Goal: Task Accomplishment & Management: Complete application form

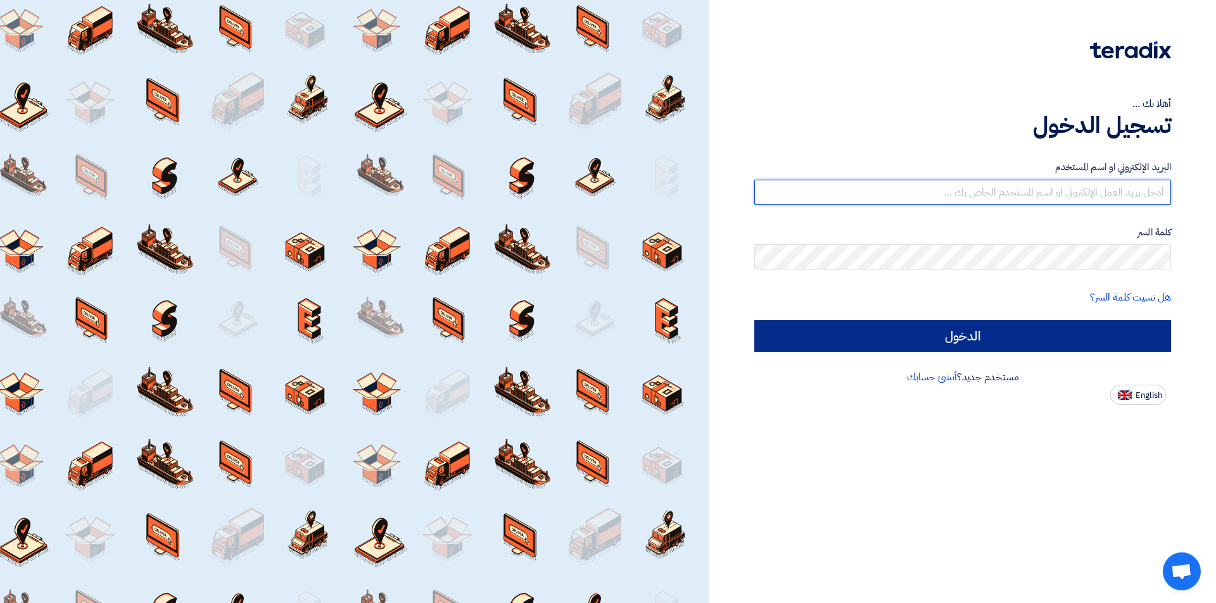
type input "lifeofficeteam2014@yahoo.com"
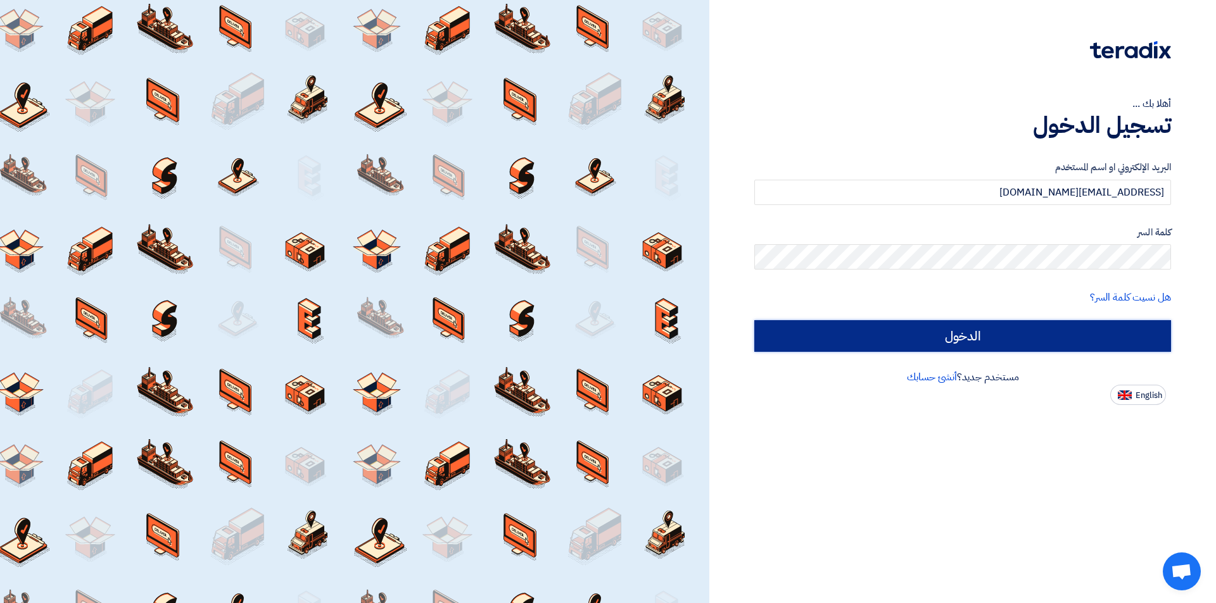
click at [836, 326] on input "الدخول" at bounding box center [962, 336] width 417 height 32
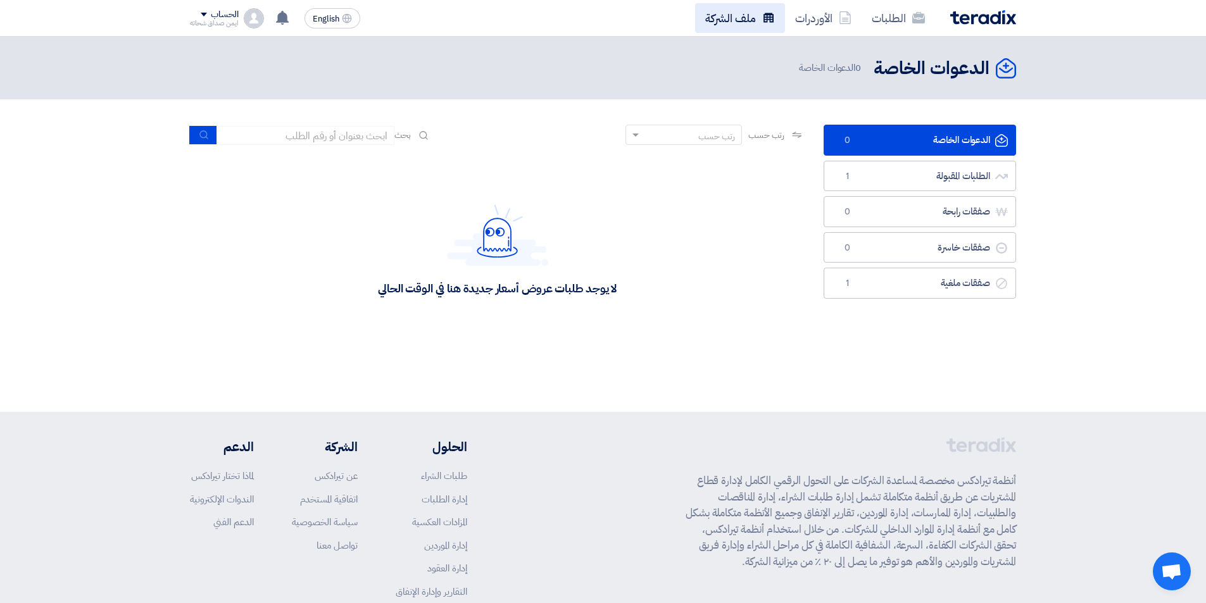
click at [751, 20] on link "ملف الشركة" at bounding box center [740, 18] width 90 height 30
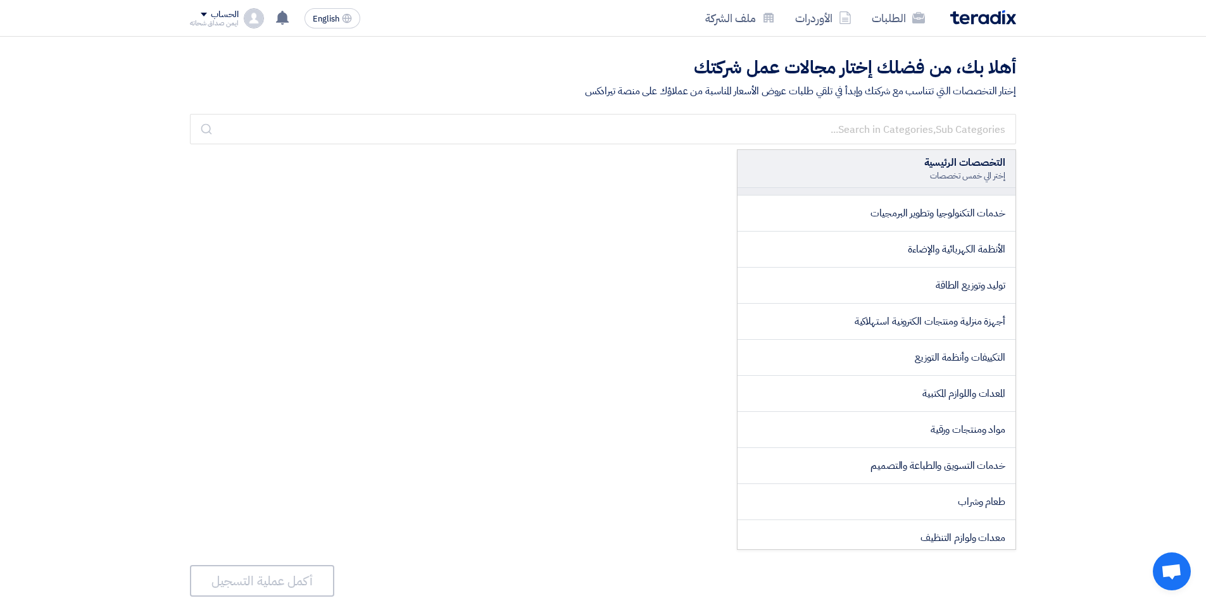
scroll to position [127, 0]
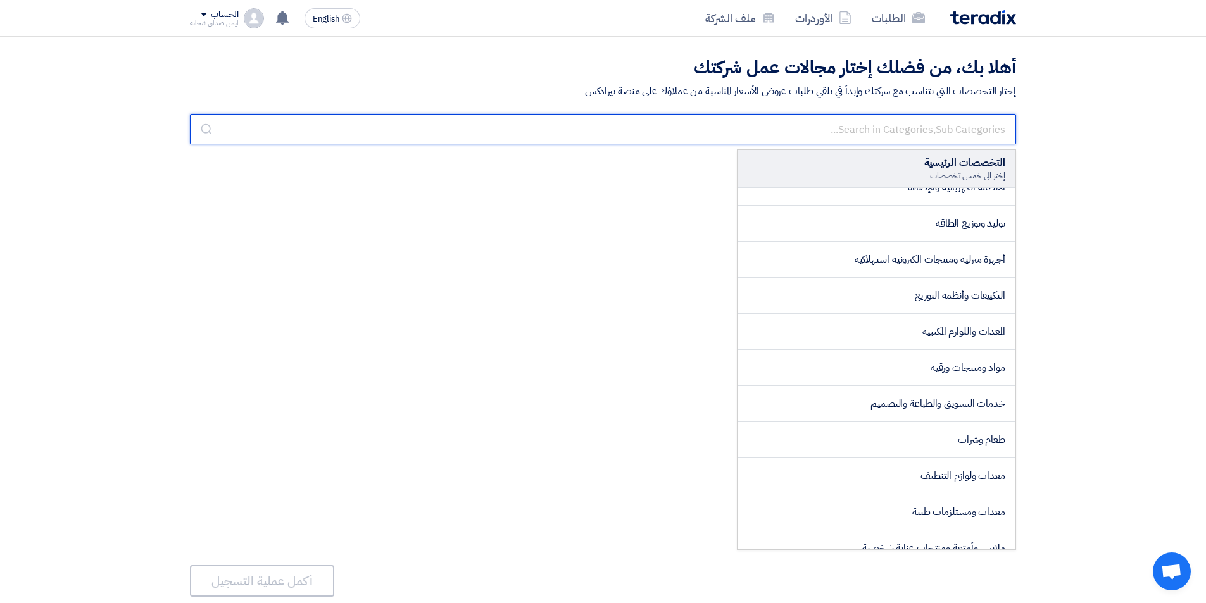
click at [904, 130] on input "text" at bounding box center [603, 129] width 826 height 30
type input "ي"
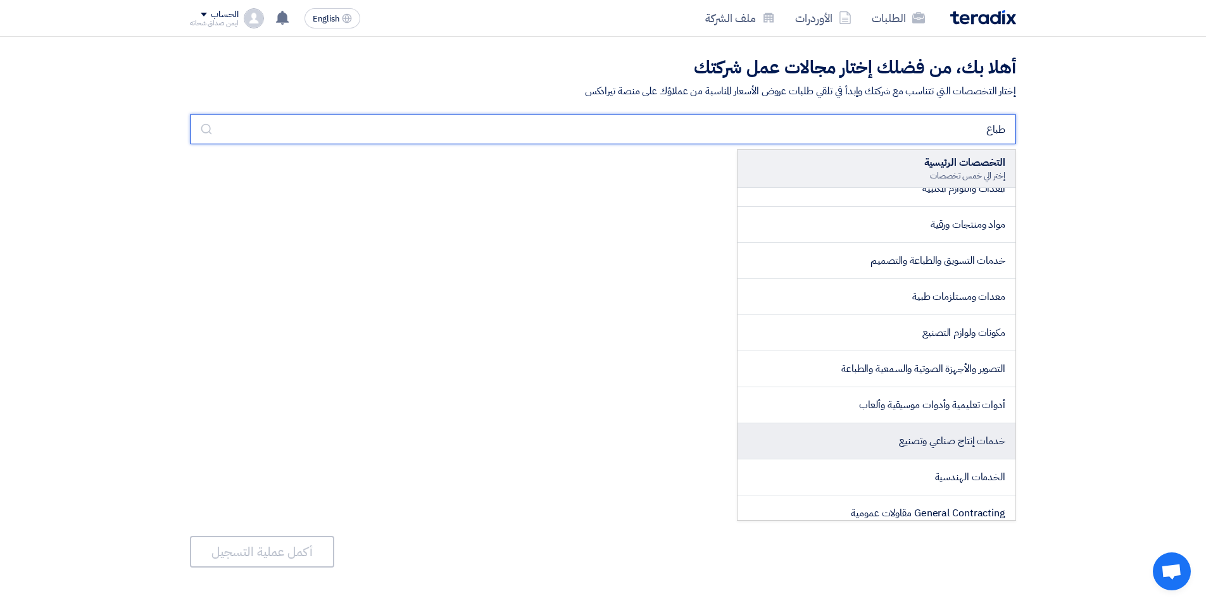
scroll to position [0, 0]
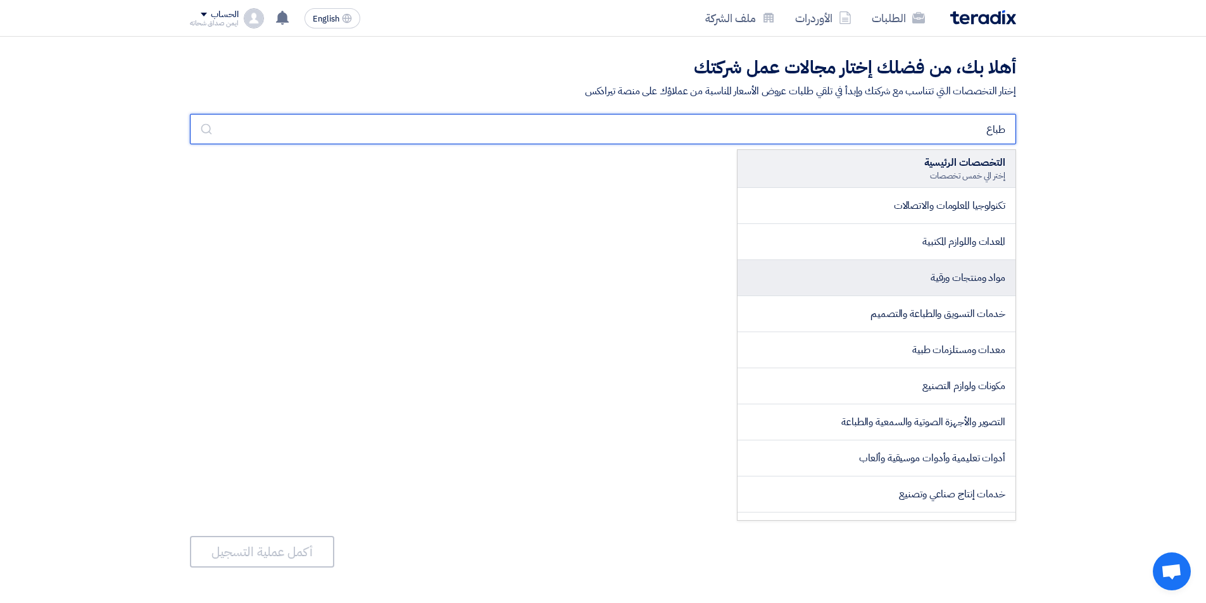
type input "طباع"
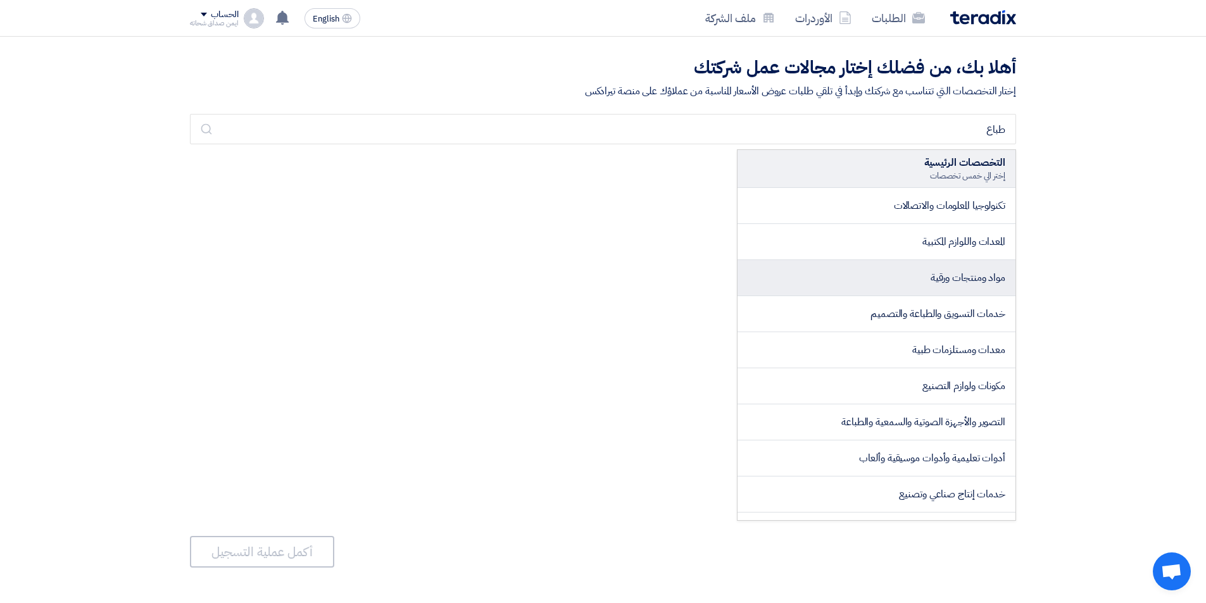
click at [971, 284] on span "مواد ومنتجات ورقية" at bounding box center [968, 277] width 75 height 15
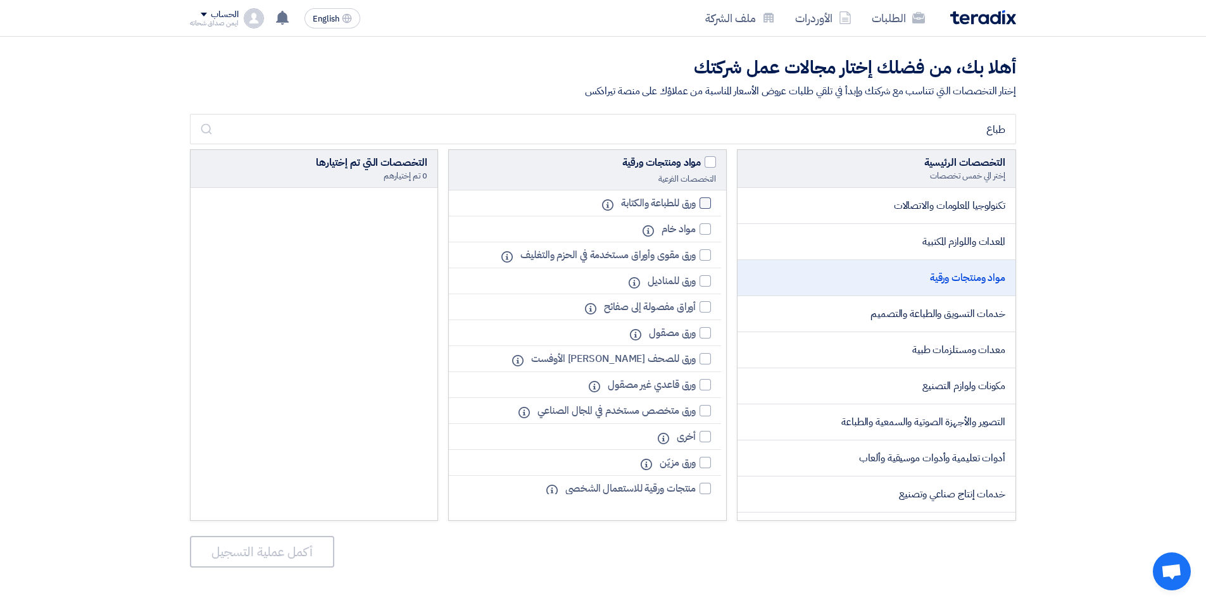
click at [700, 202] on div at bounding box center [705, 203] width 11 height 11
click at [696, 202] on input "ورق للطباعة والكتابة" at bounding box center [692, 203] width 8 height 8
checkbox input "true"
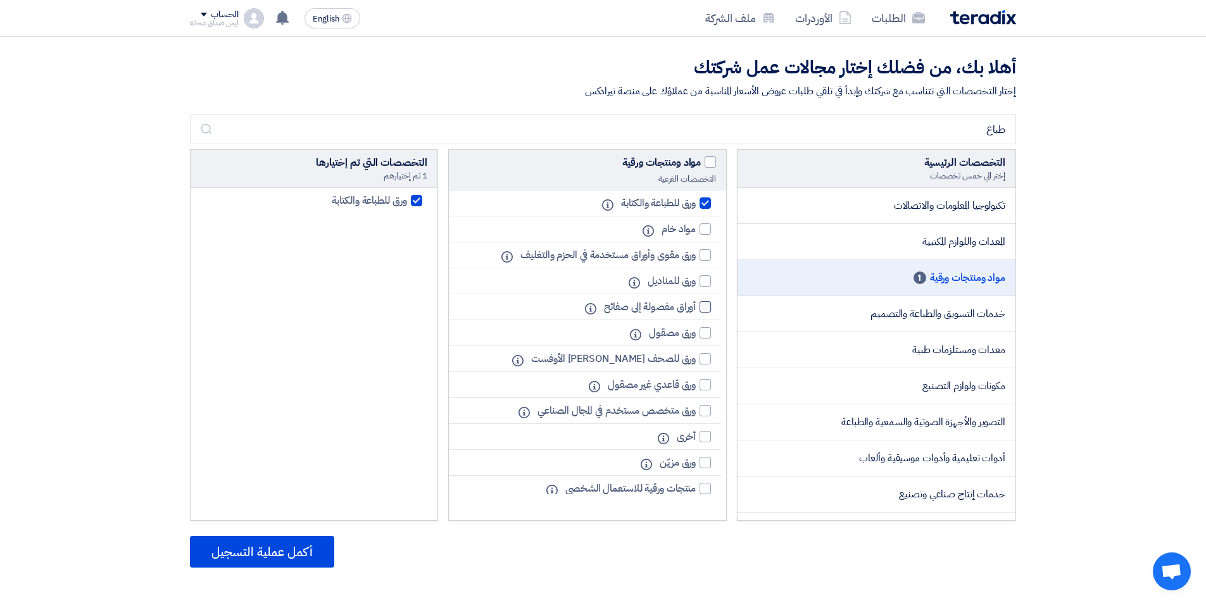
scroll to position [43, 0]
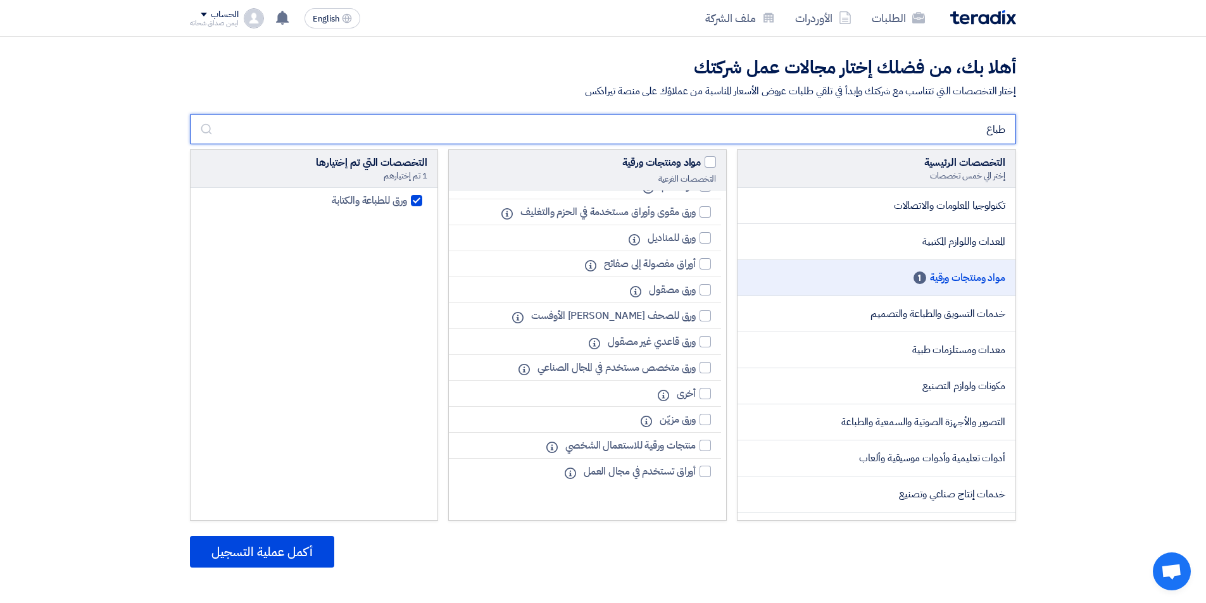
click at [955, 136] on input "طباع" at bounding box center [603, 129] width 826 height 30
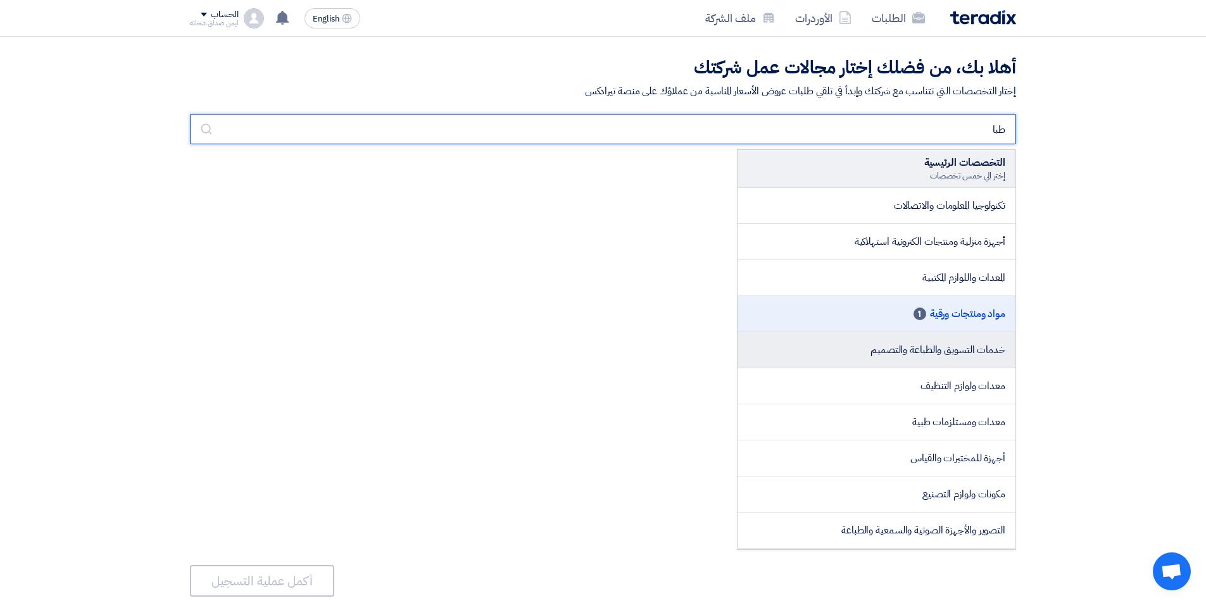
type input "طبا"
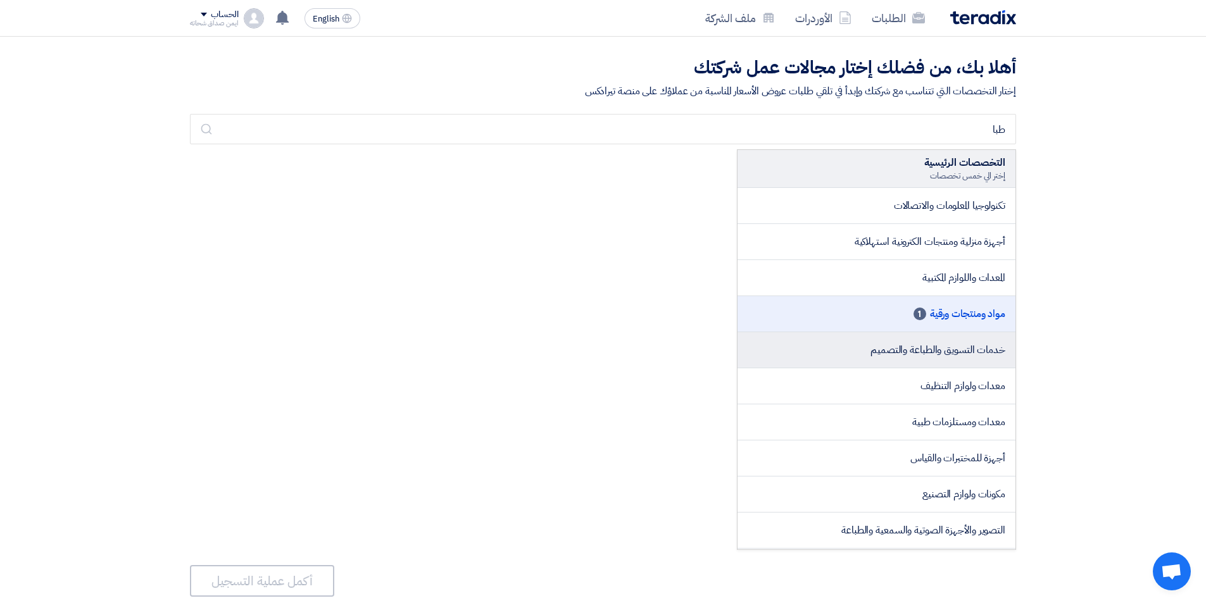
click at [931, 353] on span "خدمات التسويق والطباعة والتصميم" at bounding box center [938, 350] width 135 height 15
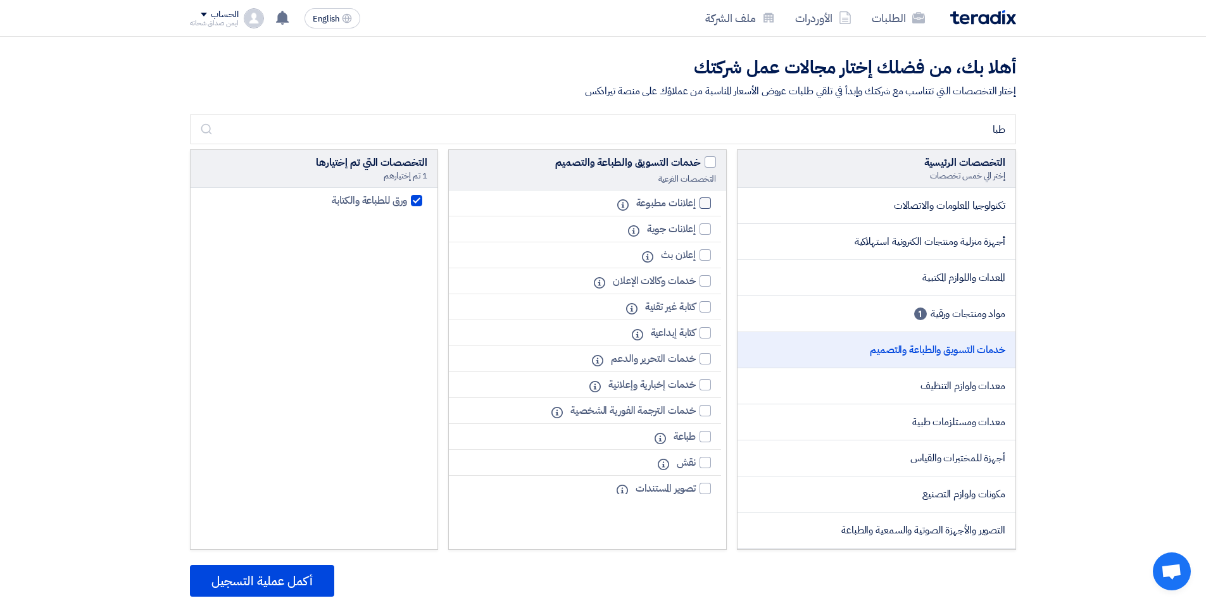
click at [702, 208] on div at bounding box center [705, 203] width 11 height 11
click at [696, 208] on input "إعلانات مطبوعة" at bounding box center [692, 203] width 8 height 8
checkbox input "true"
click at [705, 282] on div at bounding box center [705, 280] width 11 height 11
click at [696, 282] on input "خدمات وكالات الإعلان" at bounding box center [692, 281] width 8 height 8
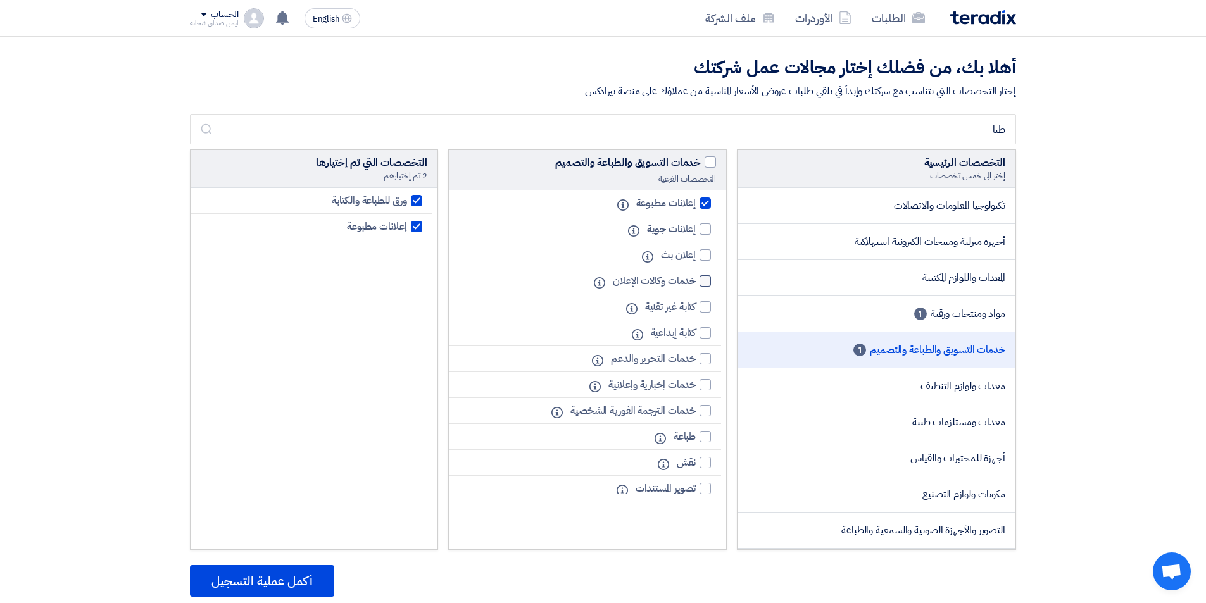
checkbox input "true"
click at [704, 436] on div at bounding box center [705, 436] width 11 height 11
click at [696, 436] on input "طباعة" at bounding box center [692, 437] width 8 height 8
checkbox input "true"
click at [703, 467] on div at bounding box center [705, 462] width 11 height 11
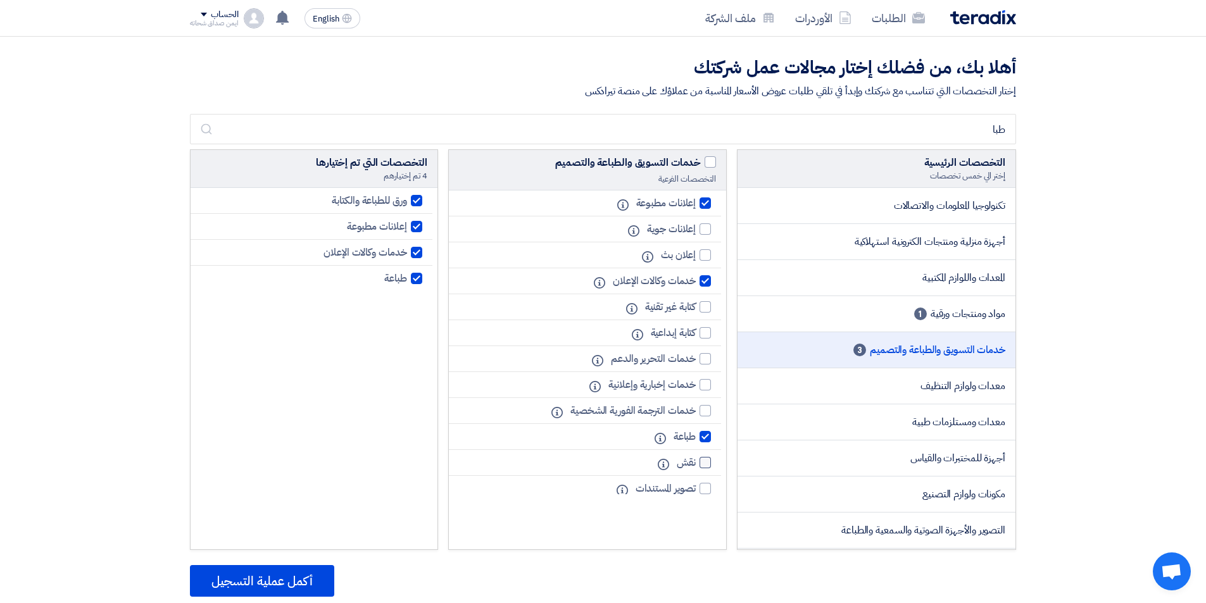
click at [696, 467] on input "نقش" at bounding box center [692, 463] width 8 height 8
checkbox input "true"
click at [705, 489] on div at bounding box center [705, 488] width 11 height 11
click at [696, 489] on input "تصوير المستندات" at bounding box center [692, 489] width 8 height 8
checkbox input "true"
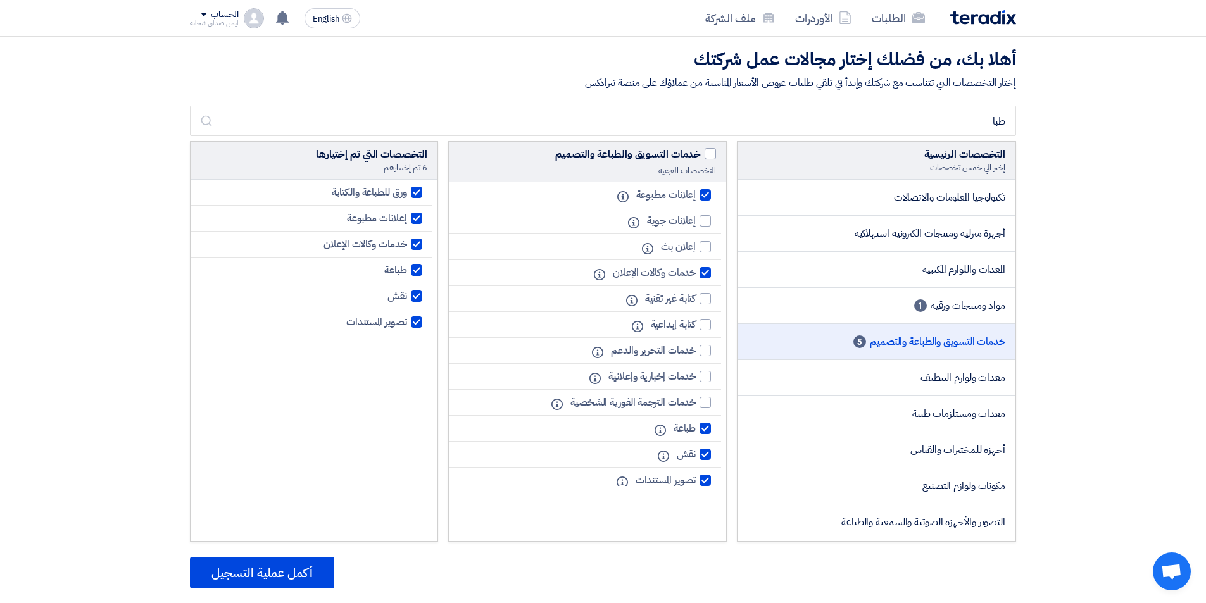
scroll to position [0, 0]
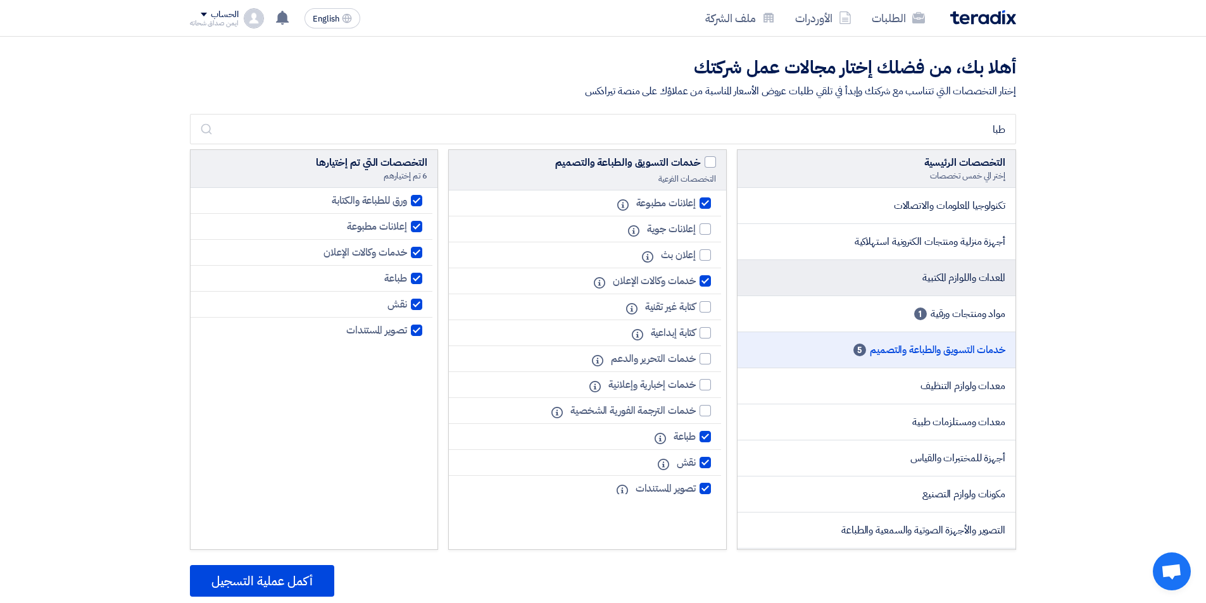
click at [911, 272] on li "المعدات واللوازم المكتبية" at bounding box center [877, 278] width 278 height 36
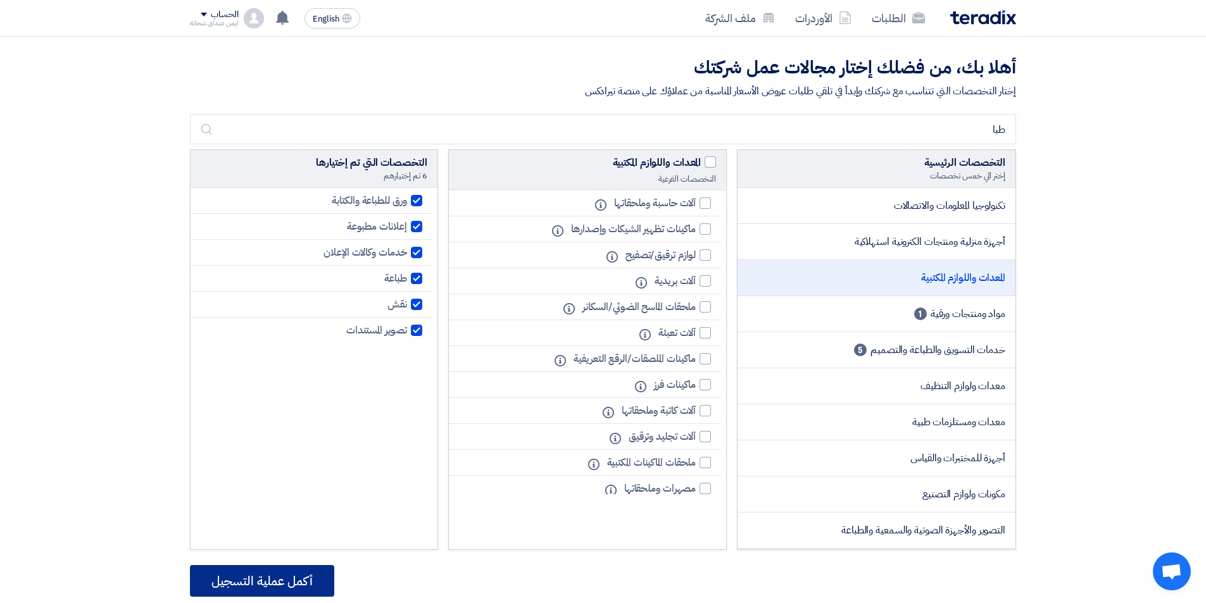
click at [297, 580] on button "أكمل عملية التسجيل" at bounding box center [262, 581] width 144 height 32
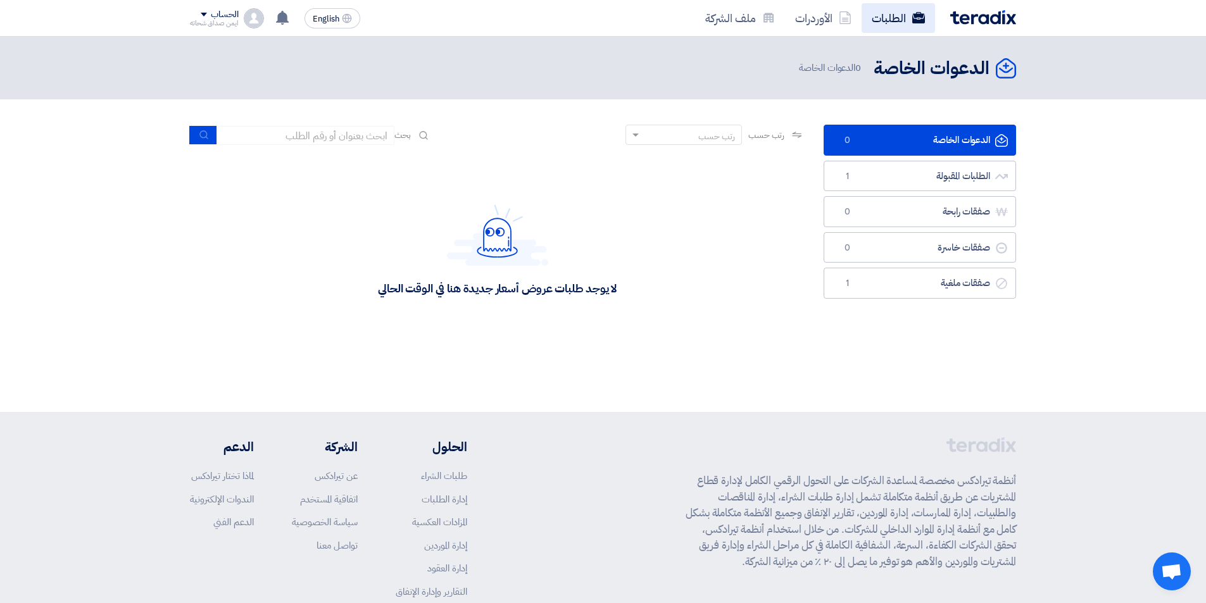
click at [885, 14] on link "الطلبات" at bounding box center [898, 18] width 73 height 30
click at [968, 24] on img at bounding box center [983, 17] width 66 height 15
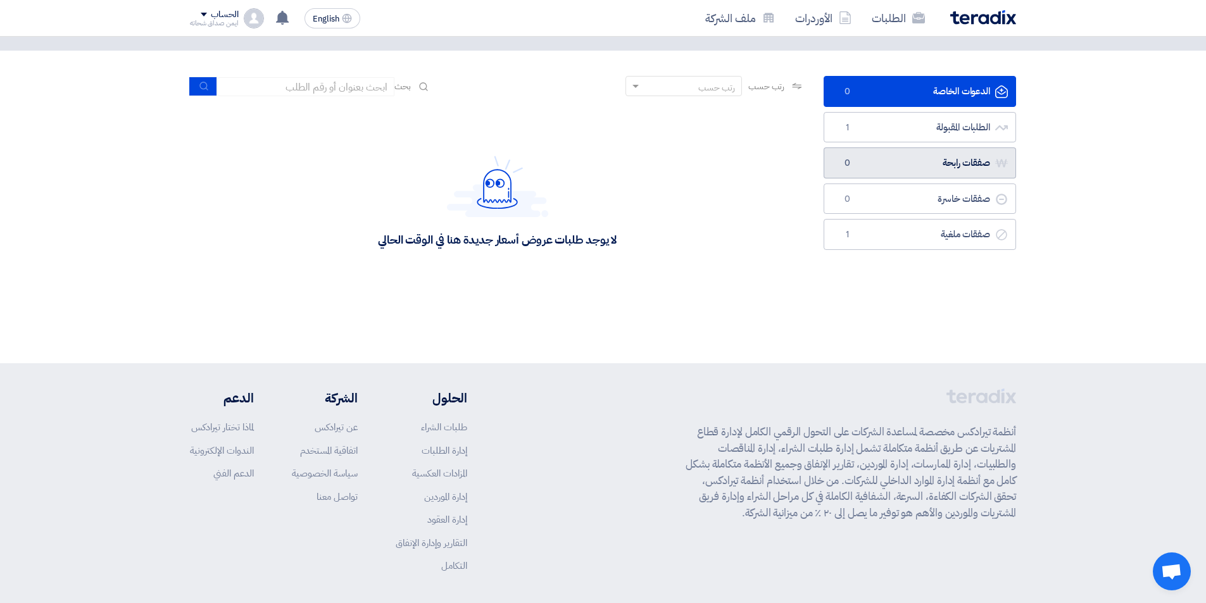
scroll to position [99, 0]
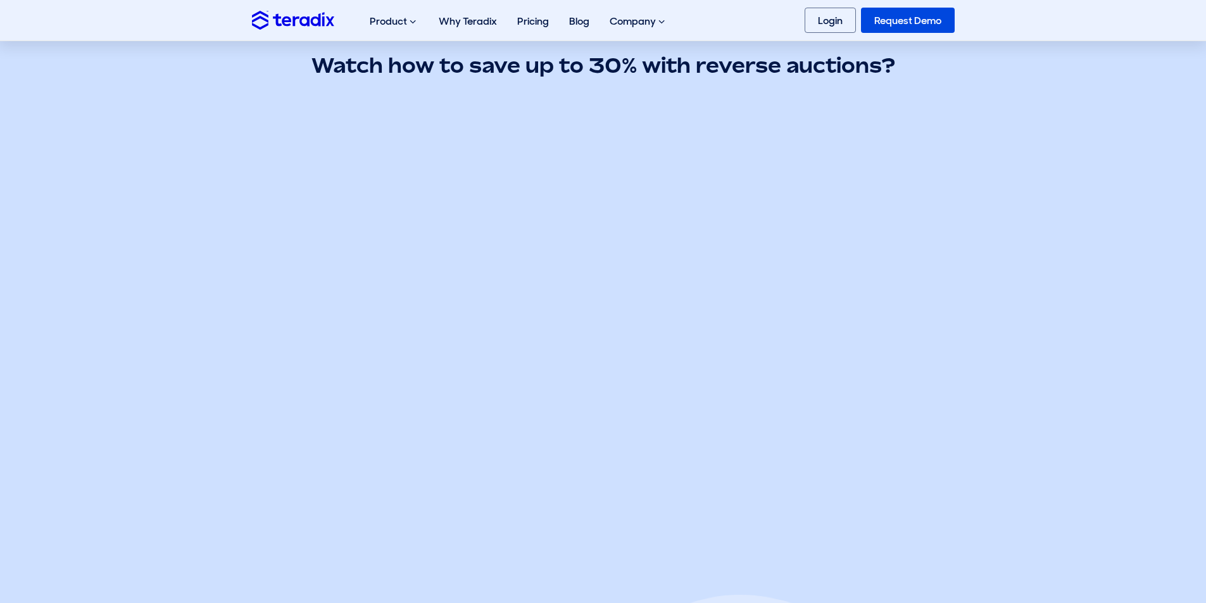
scroll to position [443, 0]
